Goal: Check status: Check status

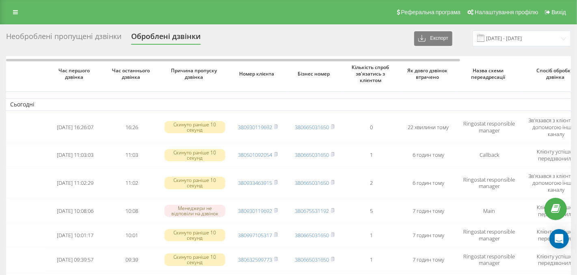
click at [93, 37] on div "Необроблені пропущені дзвінки" at bounding box center [63, 38] width 115 height 13
